Goal: Task Accomplishment & Management: Complete application form

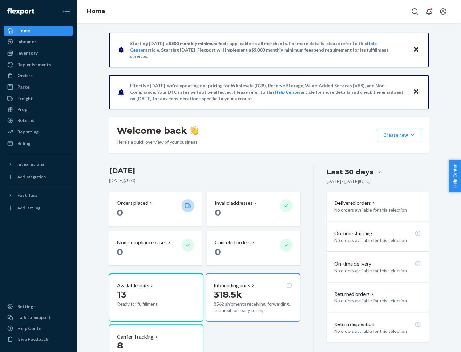
click at [413, 135] on button "Create new Create new inbound Create new order Create new product" at bounding box center [399, 135] width 43 height 13
click at [38, 42] on div "Inbounds" at bounding box center [38, 41] width 68 height 9
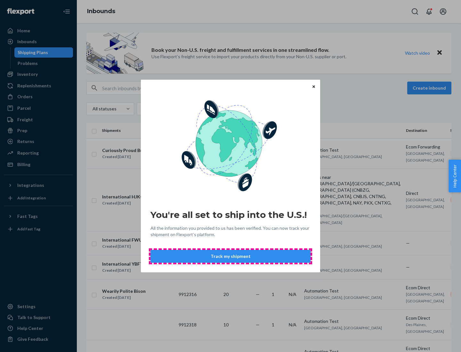
click at [231, 257] on button "Track my shipment" at bounding box center [231, 256] width 160 height 13
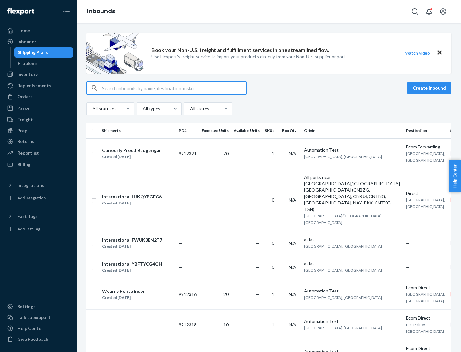
click at [431, 88] on button "Create inbound" at bounding box center [430, 88] width 44 height 13
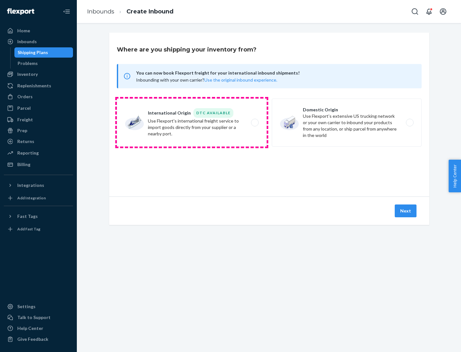
click at [192, 123] on label "International Origin DTC Available Use Flexport's international freight service…" at bounding box center [192, 123] width 150 height 48
click at [255, 123] on input "International Origin DTC Available Use Flexport's international freight service…" at bounding box center [257, 123] width 4 height 4
radio input "true"
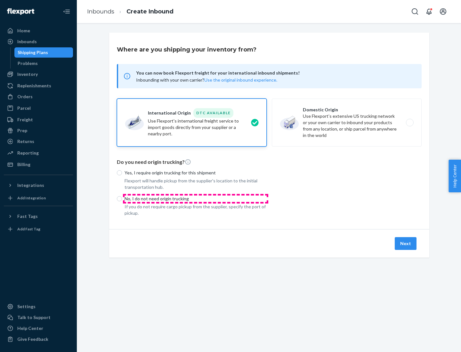
click at [196, 199] on p "No, I do not need origin trucking" at bounding box center [196, 199] width 142 height 6
click at [122, 199] on input "No, I do not need origin trucking" at bounding box center [119, 198] width 5 height 5
radio input "true"
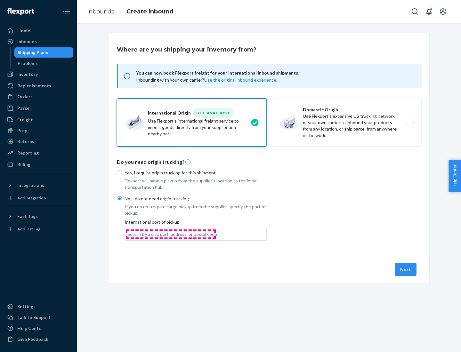
click at [171, 234] on div "Search by a city, port, address, or postal code" at bounding box center [173, 234] width 90 height 6
click at [128, 234] on input "Search by a city, port, address, or postal code" at bounding box center [128, 234] width 1 height 6
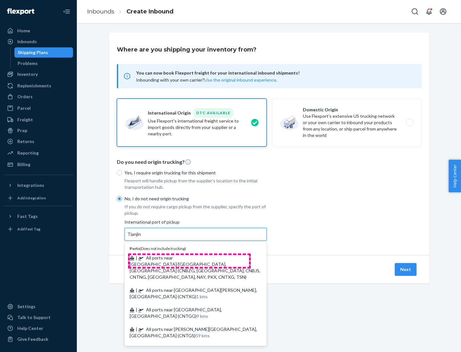
click at [189, 258] on span "| All ports near [GEOGRAPHIC_DATA]/[GEOGRAPHIC_DATA], [GEOGRAPHIC_DATA] (CNBZG,…" at bounding box center [195, 267] width 131 height 25
click at [142, 238] on input "Tianjin" at bounding box center [135, 234] width 14 height 6
type input "All ports near [GEOGRAPHIC_DATA]/[GEOGRAPHIC_DATA], [GEOGRAPHIC_DATA] (CNBZG, […"
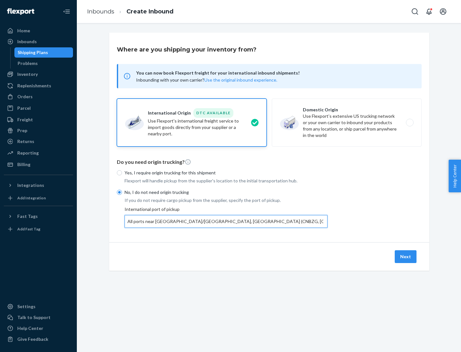
click at [406, 257] on button "Next" at bounding box center [406, 257] width 22 height 13
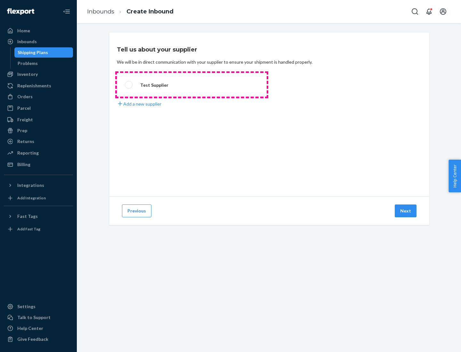
click at [192, 85] on label "Test Supplier" at bounding box center [192, 85] width 150 height 24
click at [129, 85] on input "Test Supplier" at bounding box center [127, 85] width 4 height 4
radio input "true"
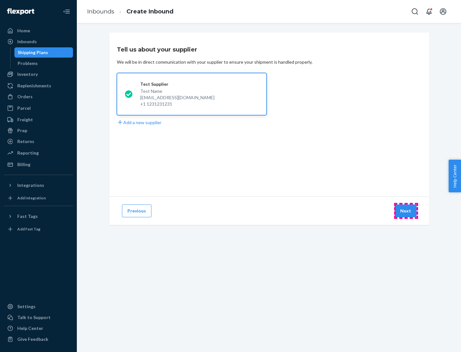
click at [406, 211] on button "Next" at bounding box center [406, 211] width 22 height 13
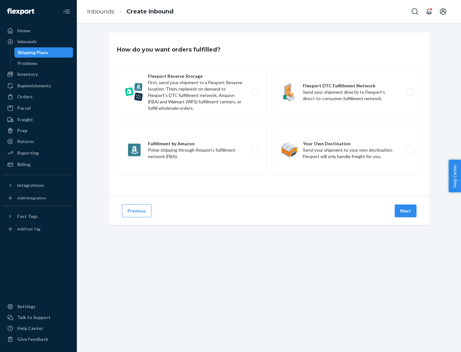
click at [192, 92] on label "Flexport Reserve Storage First, send your shipment to a Flexport Reserve locati…" at bounding box center [192, 92] width 150 height 51
click at [255, 92] on input "Flexport Reserve Storage First, send your shipment to a Flexport Reserve locati…" at bounding box center [257, 92] width 4 height 4
radio input "true"
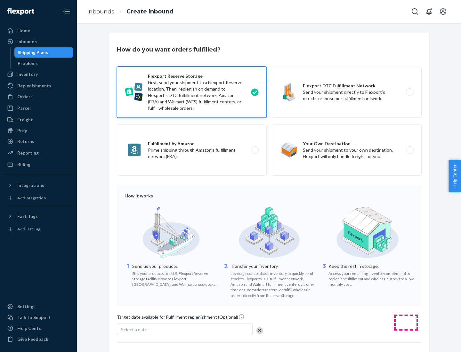
scroll to position [53, 0]
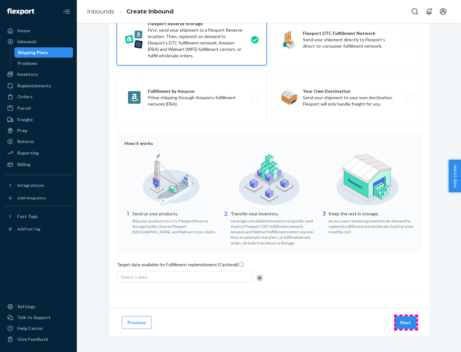
click at [406, 323] on button "Next" at bounding box center [406, 323] width 22 height 13
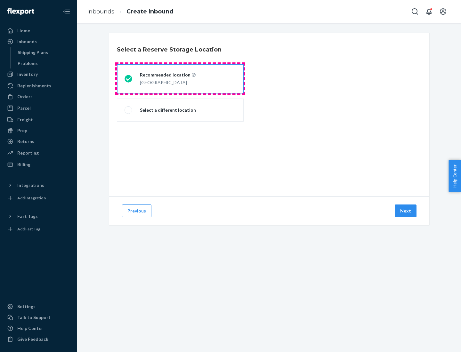
click at [180, 79] on div "[GEOGRAPHIC_DATA]" at bounding box center [168, 82] width 56 height 8
click at [129, 79] on input "Recommended location [GEOGRAPHIC_DATA]" at bounding box center [127, 79] width 4 height 4
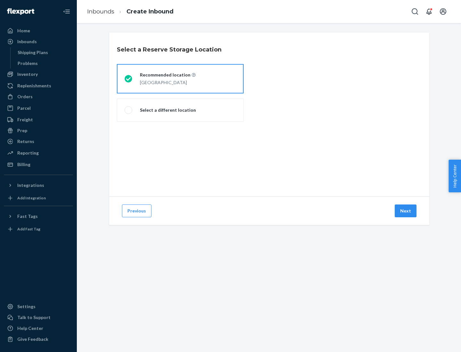
click at [406, 211] on button "Next" at bounding box center [406, 211] width 22 height 13
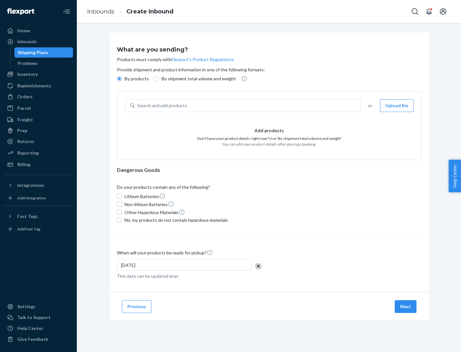
click at [248, 106] on div "Search and add products" at bounding box center [248, 106] width 226 height 12
click at [138, 106] on input "Search and add products" at bounding box center [137, 106] width 1 height 6
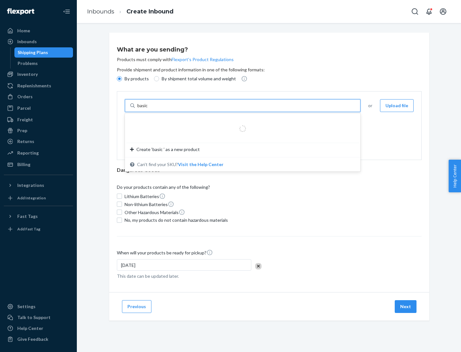
type input "basic"
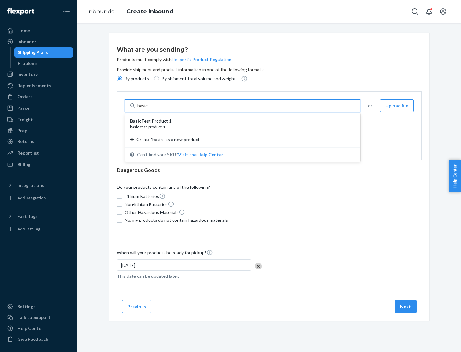
click at [241, 121] on div "Basic Test Product 1" at bounding box center [240, 121] width 220 height 6
click at [149, 109] on input "basic" at bounding box center [143, 106] width 12 height 6
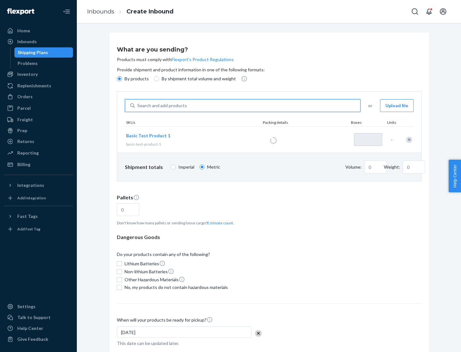
type input "1"
type input "1.09"
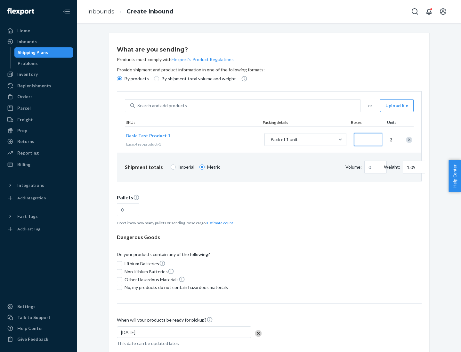
type input "3.27"
type input "30"
type input "0.01"
type input "32.66"
type input "300"
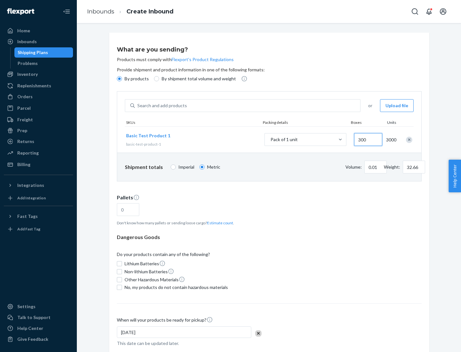
type input "0.68"
type input "3265.86"
type input "3000"
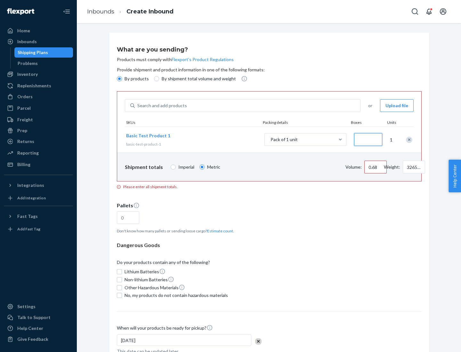
type input "1.09"
type input "10"
type input "10.89"
type input "100"
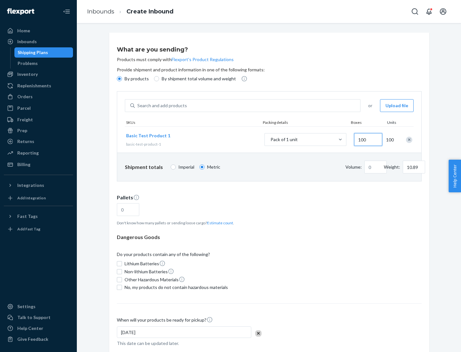
type input "0.02"
type input "108.86"
type input "1000"
type input "0.23"
type input "1088.62"
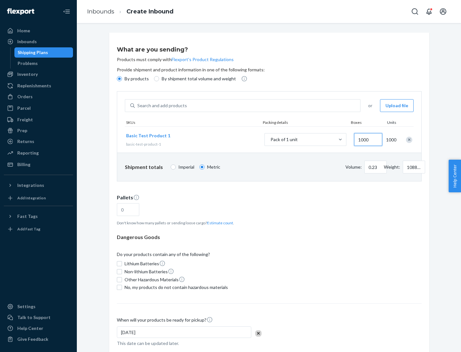
scroll to position [22, 0]
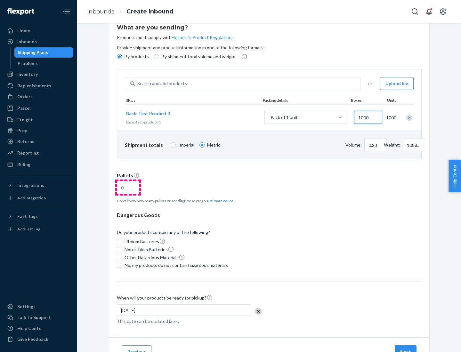
type input "1000"
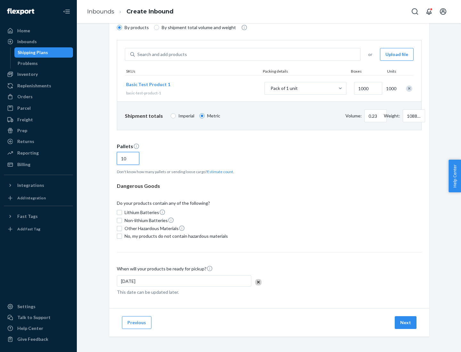
type input "10"
click at [175, 236] on span "No, my products do not contain hazardous materials" at bounding box center [176, 236] width 103 height 6
click at [122, 236] on input "No, my products do not contain hazardous materials" at bounding box center [119, 236] width 5 height 5
checkbox input "true"
click at [406, 323] on button "Next" at bounding box center [406, 323] width 22 height 13
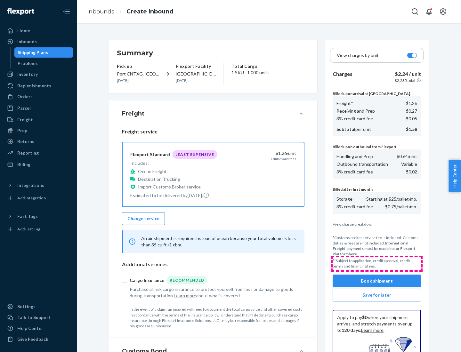
scroll to position [94, 0]
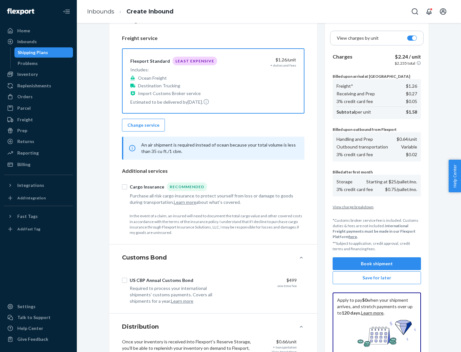
click at [377, 264] on button "Book shipment" at bounding box center [377, 264] width 88 height 13
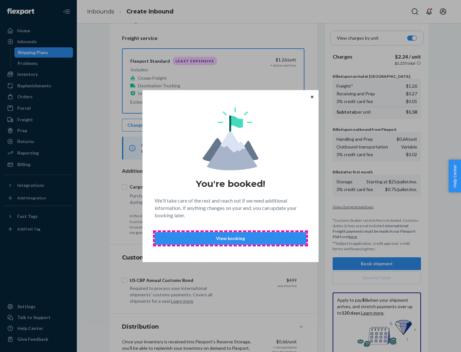
click at [231, 238] on p "View booking" at bounding box center [230, 239] width 141 height 6
